Goal: Transaction & Acquisition: Download file/media

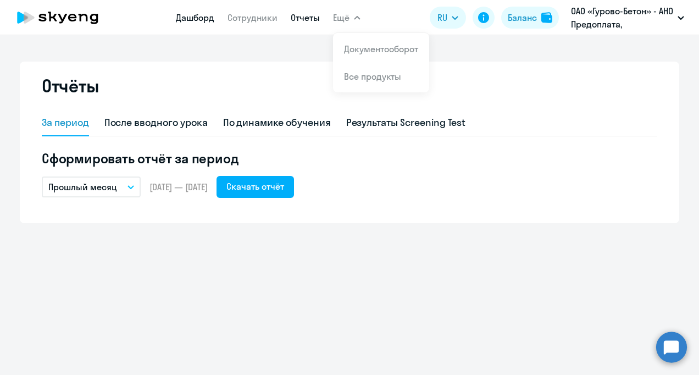
click at [206, 20] on link "Дашборд" at bounding box center [195, 17] width 38 height 11
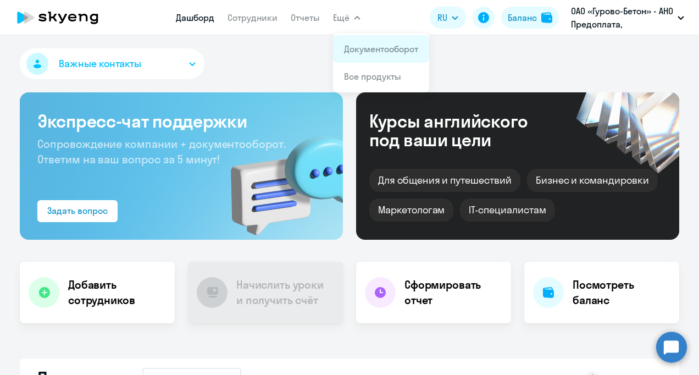
click at [370, 47] on link "Документооборот" at bounding box center [381, 48] width 74 height 11
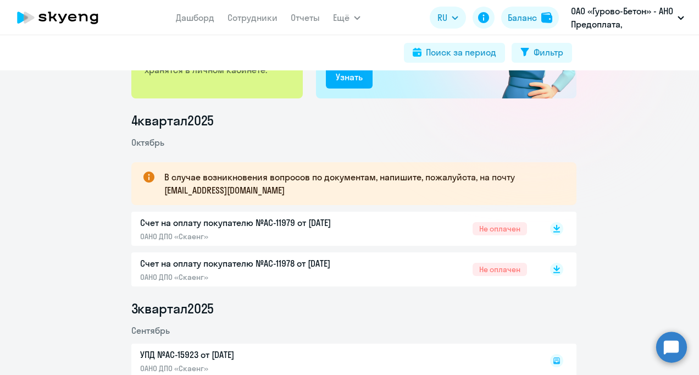
scroll to position [165, 0]
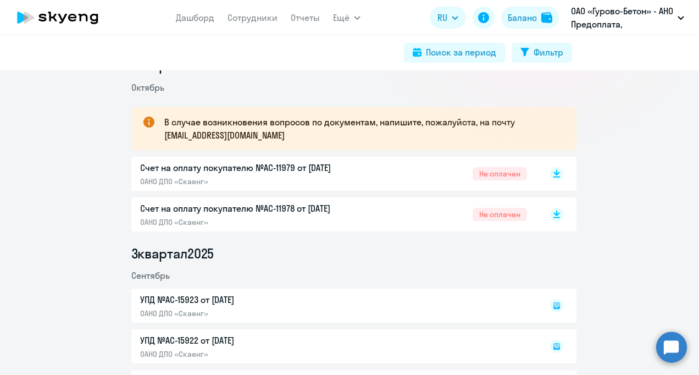
click at [227, 211] on p "Счет на оплату покупателю №AC-11978 от [DATE]" at bounding box center [255, 208] width 231 height 13
click at [245, 168] on p "Счет на оплату покупателю №AC-11979 от [DATE]" at bounding box center [255, 167] width 231 height 13
click at [278, 166] on p "Счет на оплату покупателю №AC-11979 от [DATE]" at bounding box center [255, 167] width 231 height 13
click at [278, 205] on p "Счет на оплату покупателю №AC-11978 от [DATE]" at bounding box center [255, 208] width 231 height 13
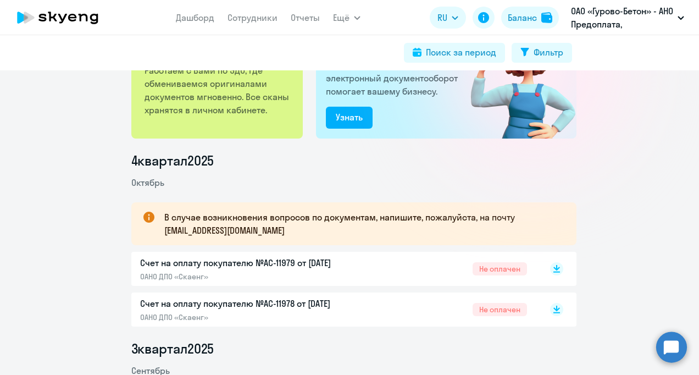
scroll to position [55, 0]
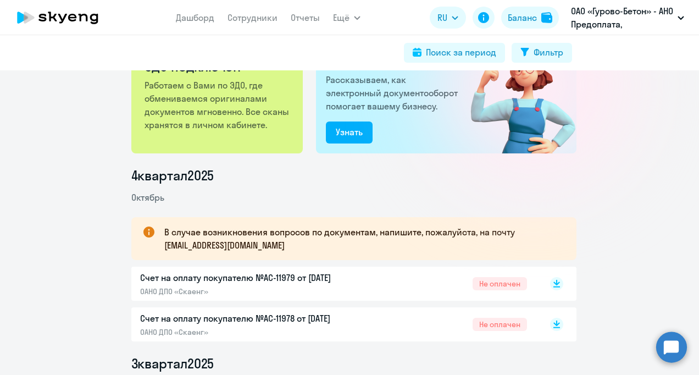
click at [285, 319] on p "Счет на оплату покупателю №AC-11978 от [DATE]" at bounding box center [255, 318] width 231 height 13
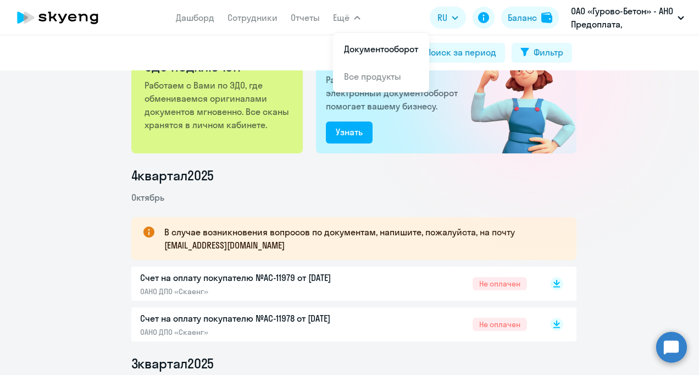
scroll to position [321, 0]
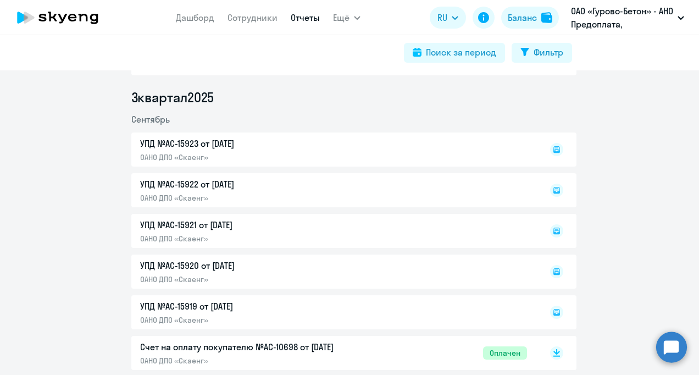
click at [306, 14] on link "Отчеты" at bounding box center [305, 17] width 29 height 11
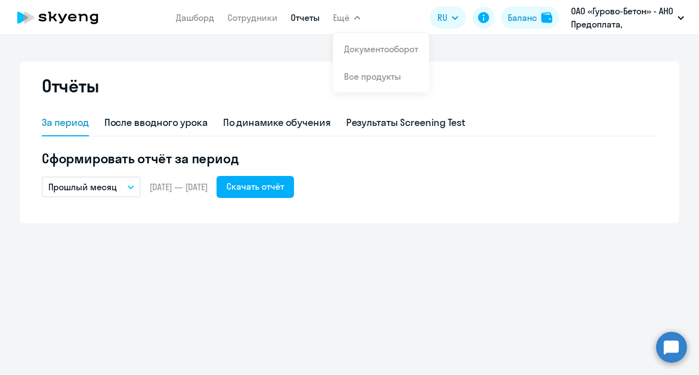
click at [333, 19] on span "Ещё" at bounding box center [341, 17] width 16 height 13
click at [258, 18] on link "Сотрудники" at bounding box center [253, 17] width 50 height 11
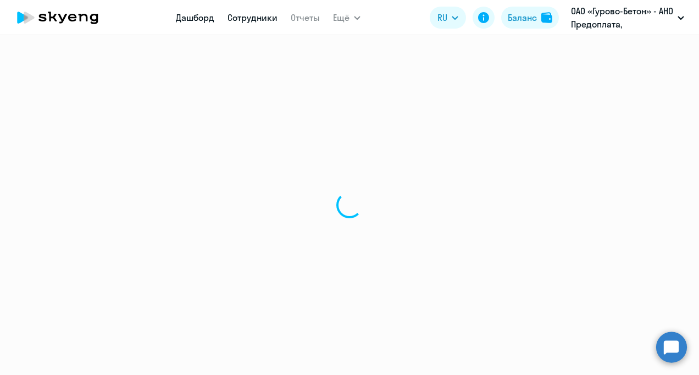
click at [194, 18] on link "Дашборд" at bounding box center [195, 17] width 38 height 11
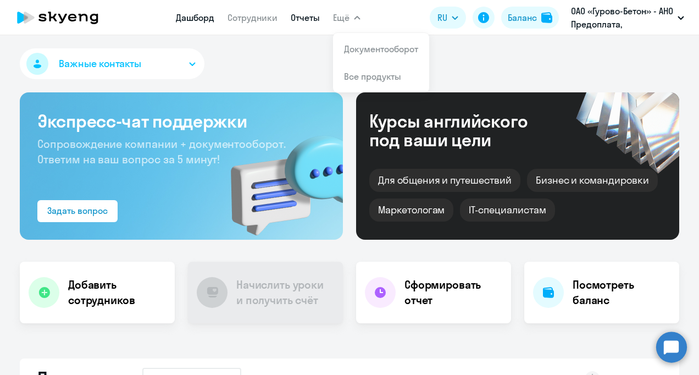
click at [316, 17] on link "Отчеты" at bounding box center [305, 17] width 29 height 11
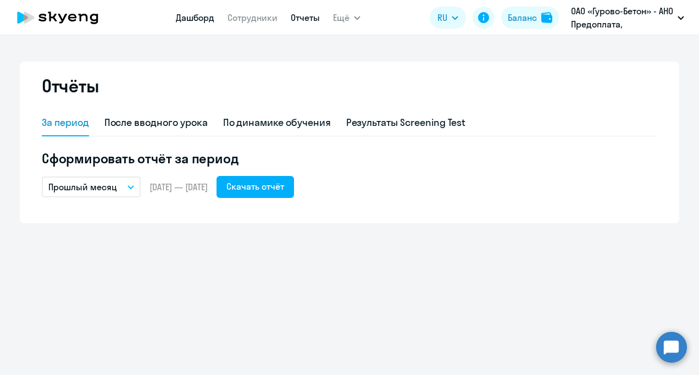
click at [201, 20] on link "Дашборд" at bounding box center [195, 17] width 38 height 11
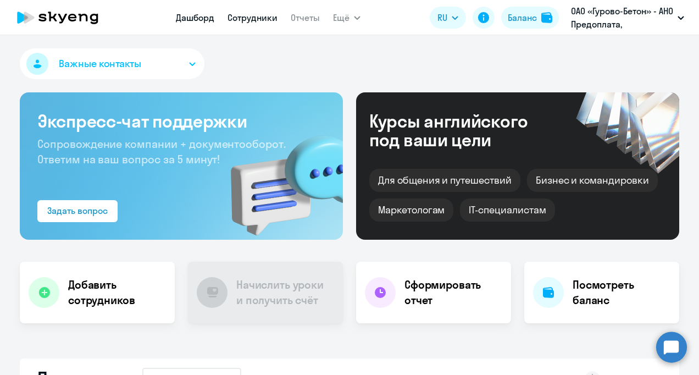
click at [250, 17] on link "Сотрудники" at bounding box center [253, 17] width 50 height 11
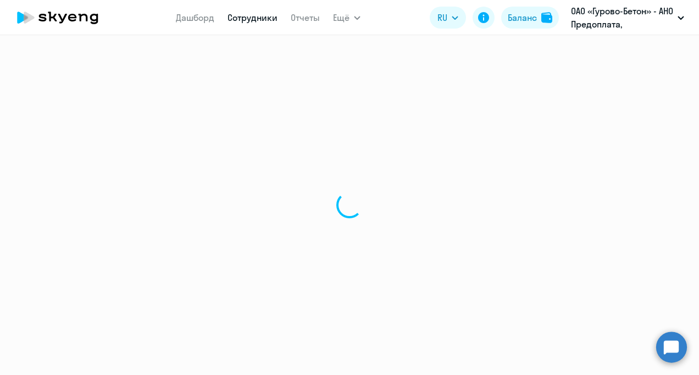
select select "30"
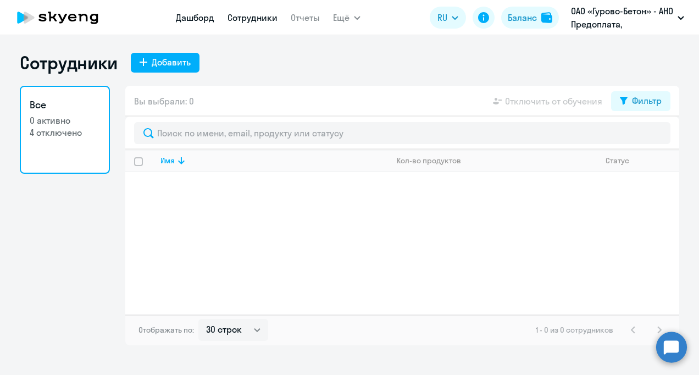
click at [196, 21] on link "Дашборд" at bounding box center [195, 17] width 38 height 11
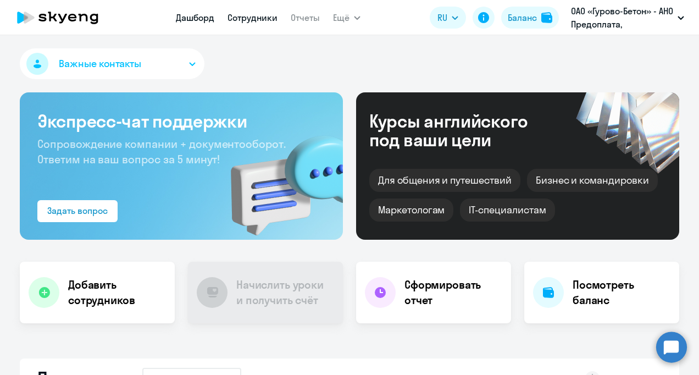
click at [252, 20] on link "Сотрудники" at bounding box center [253, 17] width 50 height 11
select select "30"
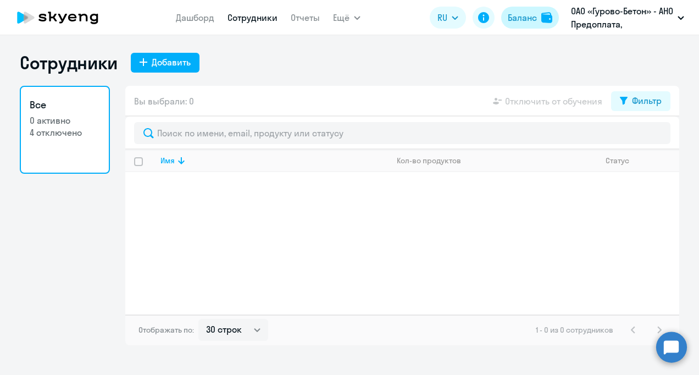
click at [525, 19] on div "Баланс" at bounding box center [522, 17] width 29 height 13
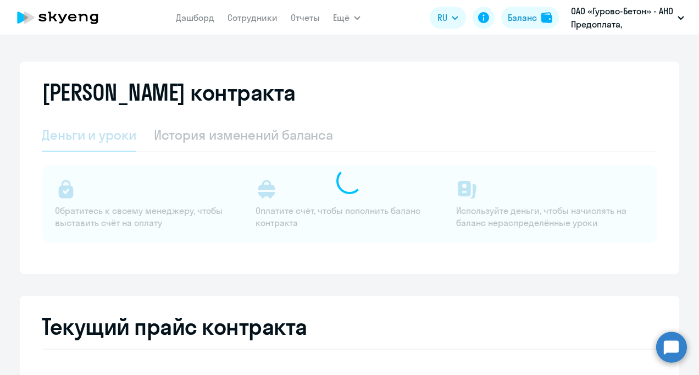
select select "english_adult_not_native_speaker"
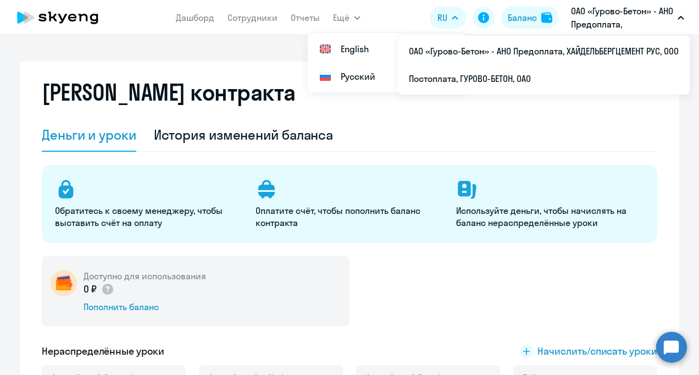
click at [605, 24] on p "ОАО «Гурово-Бетон» - АНО Предоплата, ХАЙДЕЛЬБЕРГЦЕМЕНТ РУС, ООО" at bounding box center [622, 17] width 102 height 26
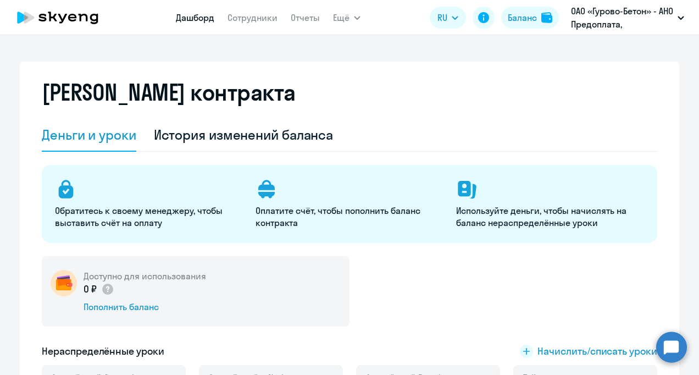
click at [201, 19] on link "Дашборд" at bounding box center [195, 17] width 38 height 11
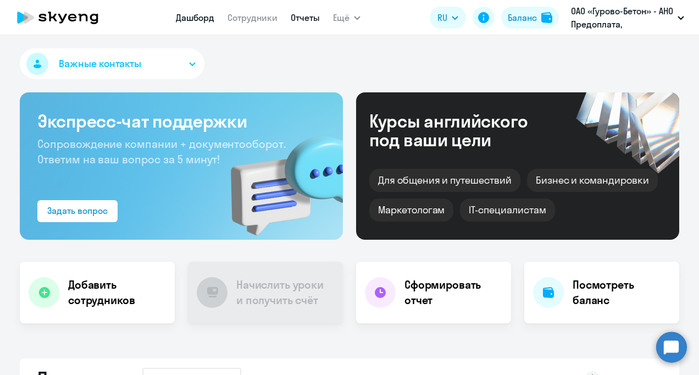
click at [300, 14] on link "Отчеты" at bounding box center [305, 17] width 29 height 11
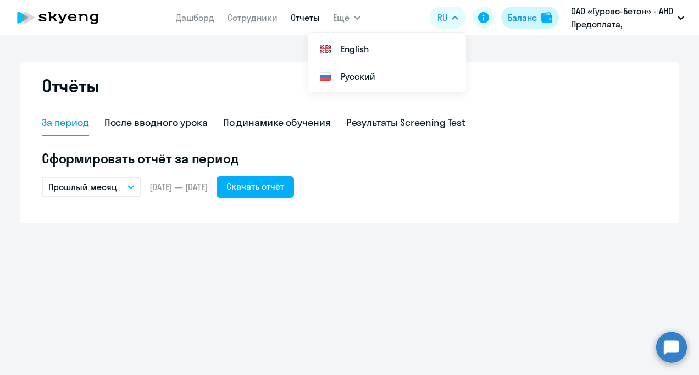
click at [526, 10] on button "Баланс" at bounding box center [530, 18] width 58 height 22
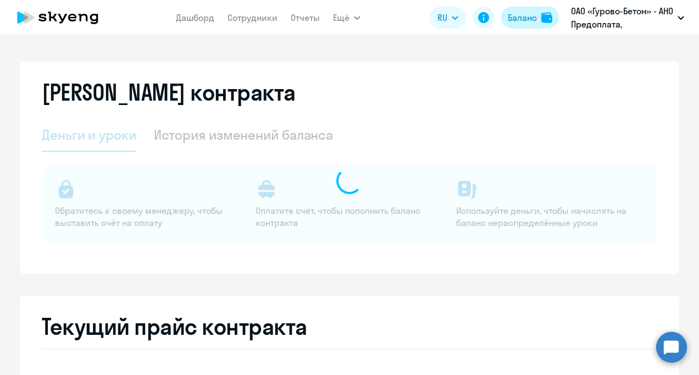
select select "english_adult_not_native_speaker"
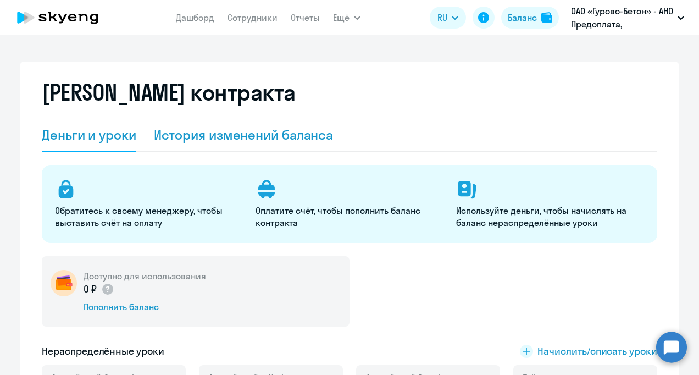
click at [274, 142] on div "История изменений баланса" at bounding box center [244, 135] width 180 height 18
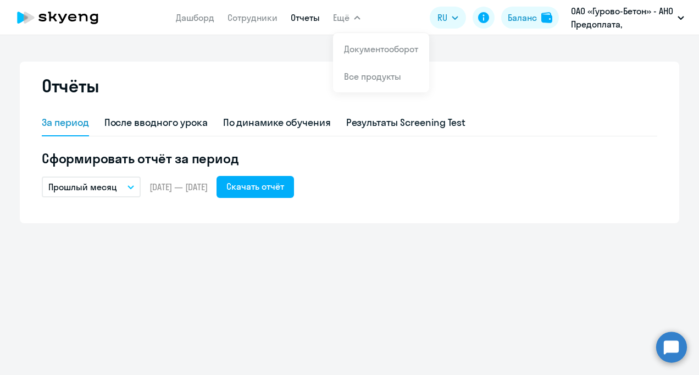
click at [339, 21] on span "Ещё" at bounding box center [341, 17] width 16 height 13
click at [304, 15] on link "Отчеты" at bounding box center [305, 17] width 29 height 11
click at [261, 18] on link "Сотрудники" at bounding box center [253, 17] width 50 height 11
select select "30"
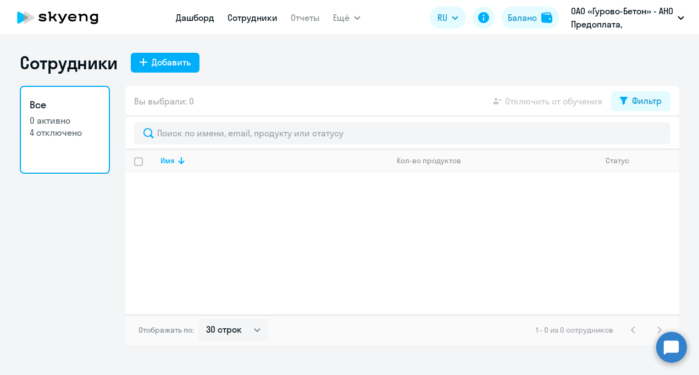
click at [181, 19] on link "Дашборд" at bounding box center [195, 17] width 38 height 11
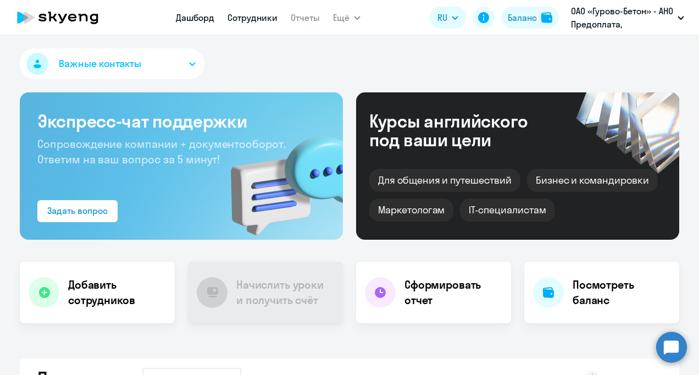
click at [256, 20] on link "Сотрудники" at bounding box center [253, 17] width 50 height 11
select select "30"
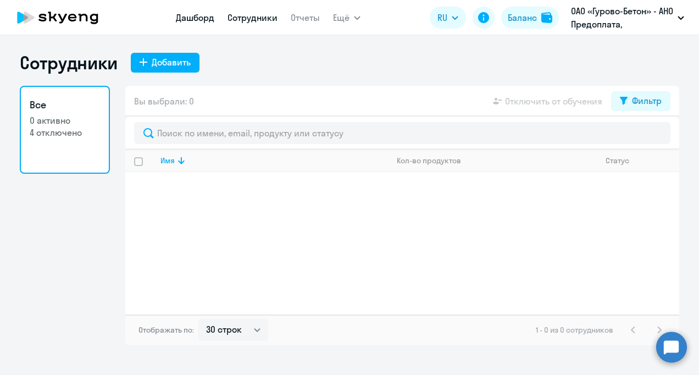
click at [202, 21] on link "Дашборд" at bounding box center [195, 17] width 38 height 11
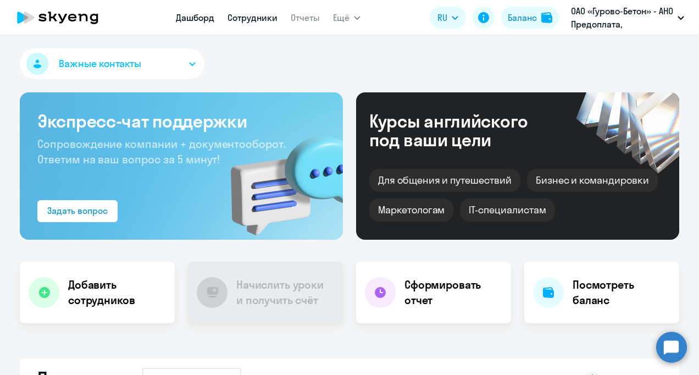
click at [247, 16] on link "Сотрудники" at bounding box center [253, 17] width 50 height 11
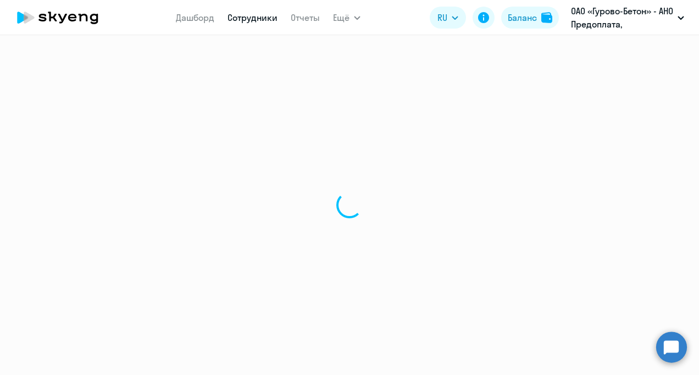
select select "30"
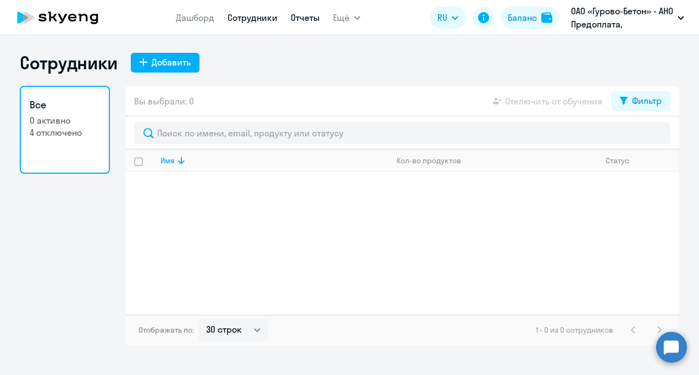
click at [307, 22] on link "Отчеты" at bounding box center [305, 17] width 29 height 11
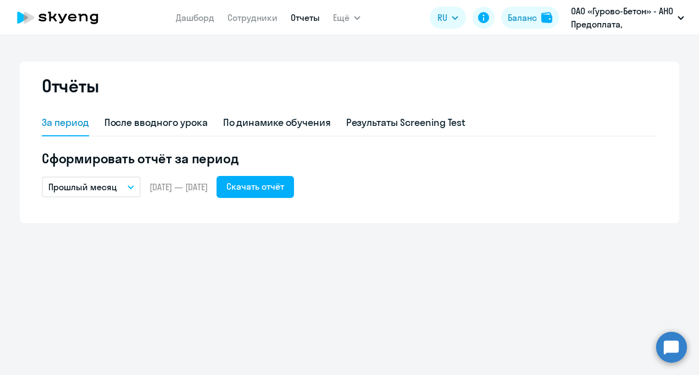
click at [417, 198] on div "За период После вводного урока По динамике обучения Результаты Screening Test С…" at bounding box center [350, 160] width 616 height 100
click at [271, 185] on div "Скачать отчёт" at bounding box center [256, 186] width 58 height 13
click at [532, 191] on div "Прошлый месяц – [DATE] — [DATE] Скачать отчёт" at bounding box center [350, 187] width 616 height 22
click at [498, 156] on h5 "Сформировать отчёт за период" at bounding box center [350, 159] width 616 height 18
click at [268, 120] on div "По динамике обучения" at bounding box center [277, 122] width 108 height 14
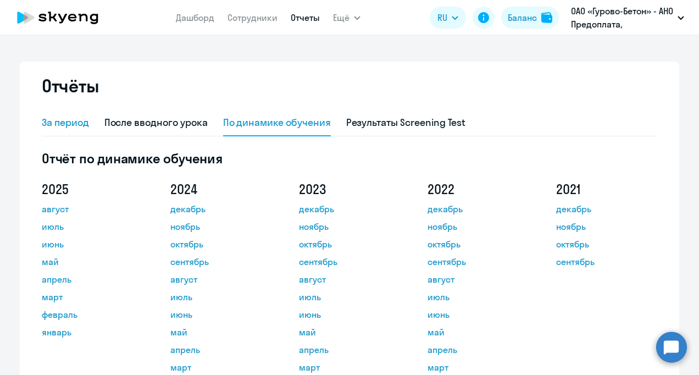
click at [62, 120] on div "За период" at bounding box center [65, 122] width 47 height 14
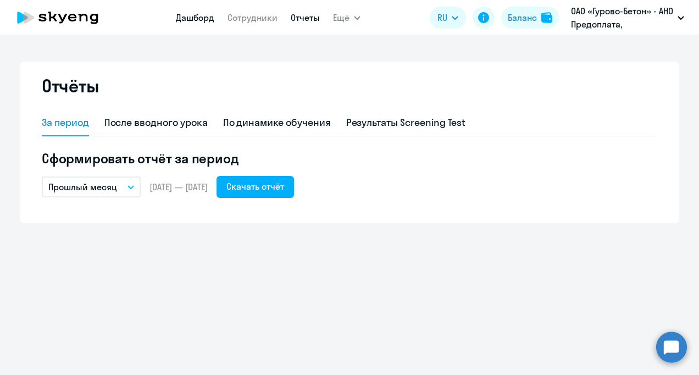
click at [195, 22] on link "Дашборд" at bounding box center [195, 17] width 38 height 11
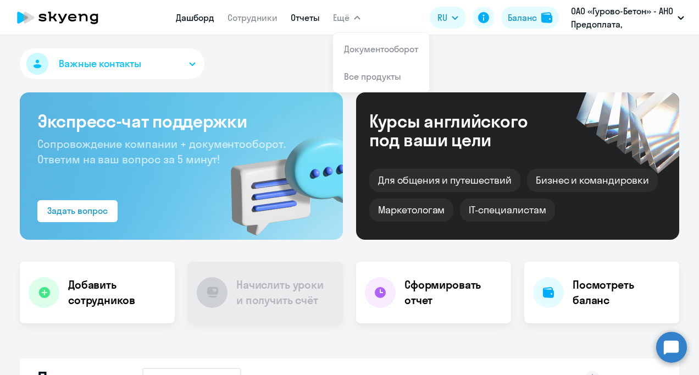
click at [308, 18] on link "Отчеты" at bounding box center [305, 17] width 29 height 11
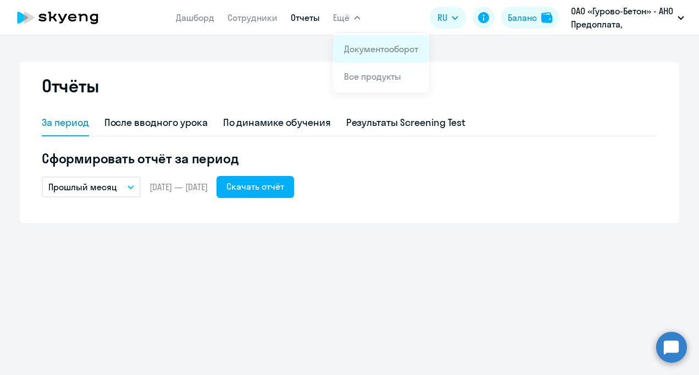
click at [361, 47] on link "Документооборот" at bounding box center [381, 48] width 74 height 11
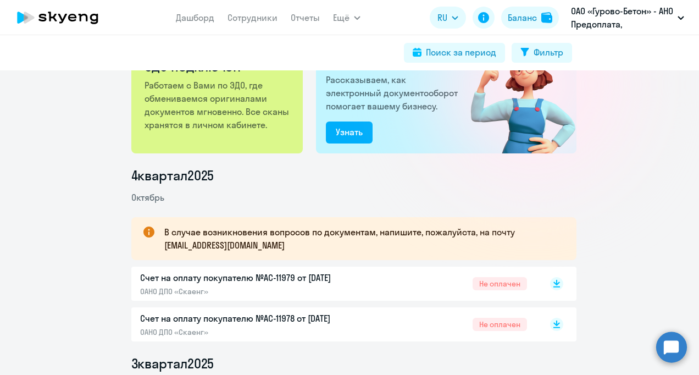
scroll to position [110, 0]
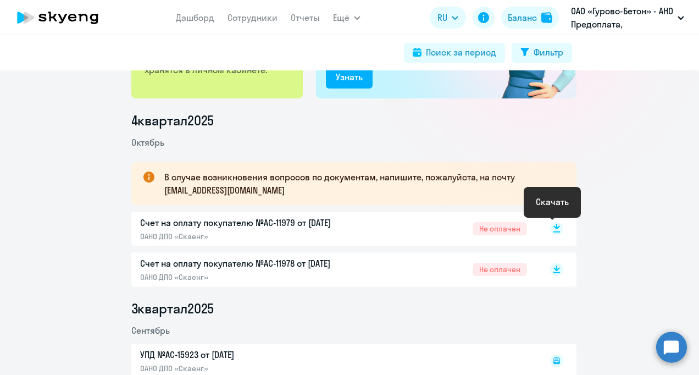
click at [554, 228] on icon at bounding box center [557, 226] width 7 height 5
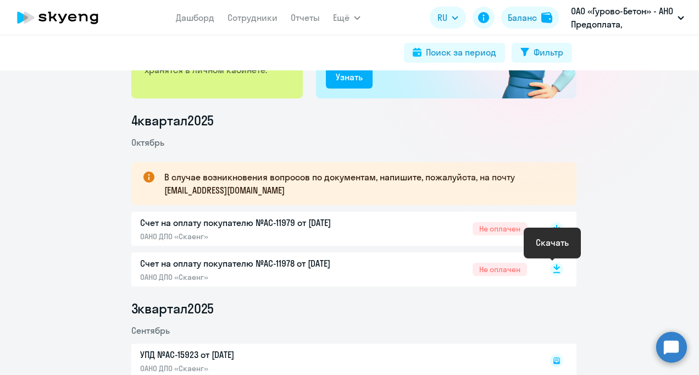
click at [554, 265] on icon at bounding box center [557, 266] width 7 height 5
